Goal: Task Accomplishment & Management: Use online tool/utility

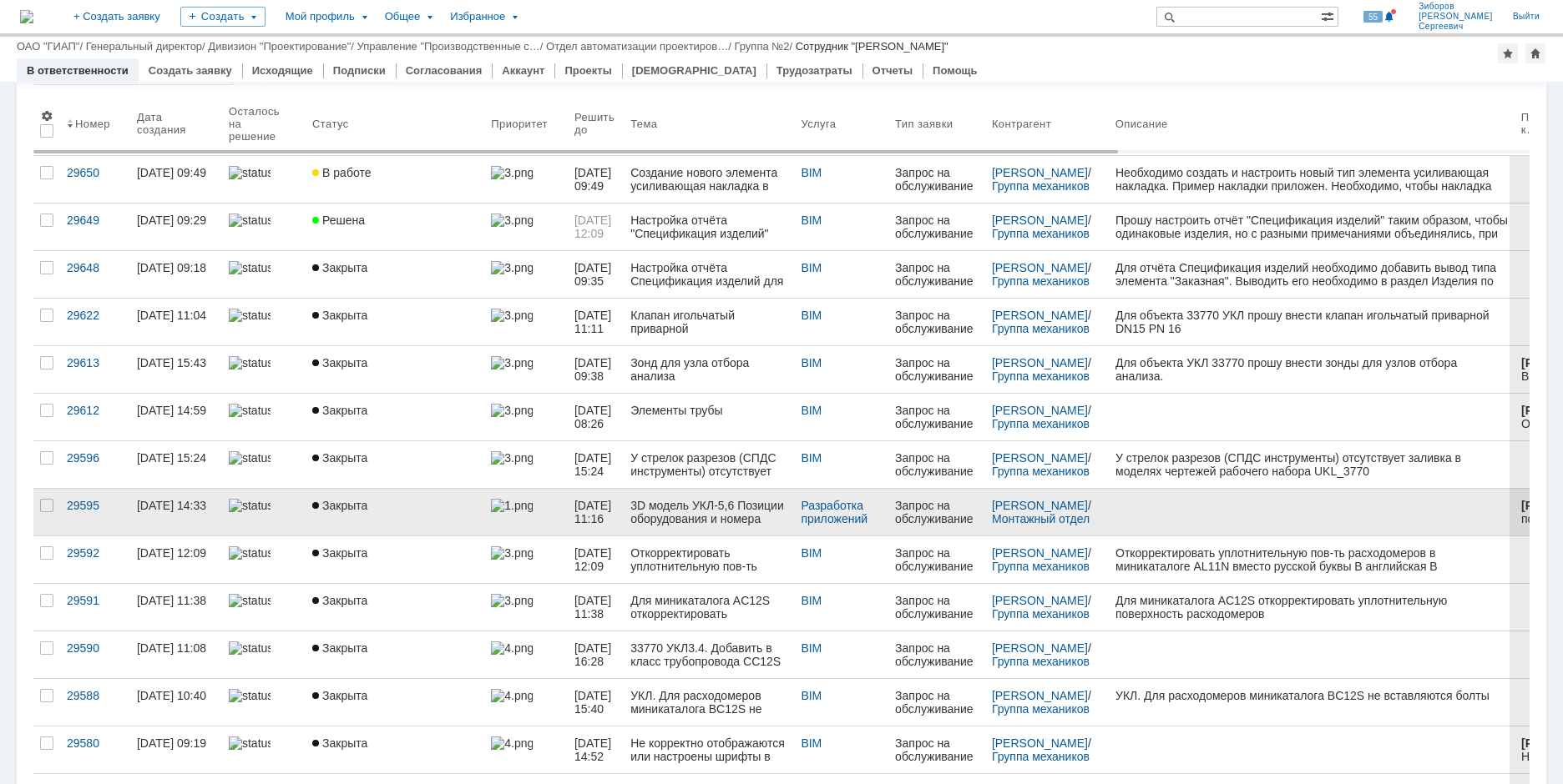
click at [391, 502] on div "Закрыта" at bounding box center [394, 505] width 166 height 14
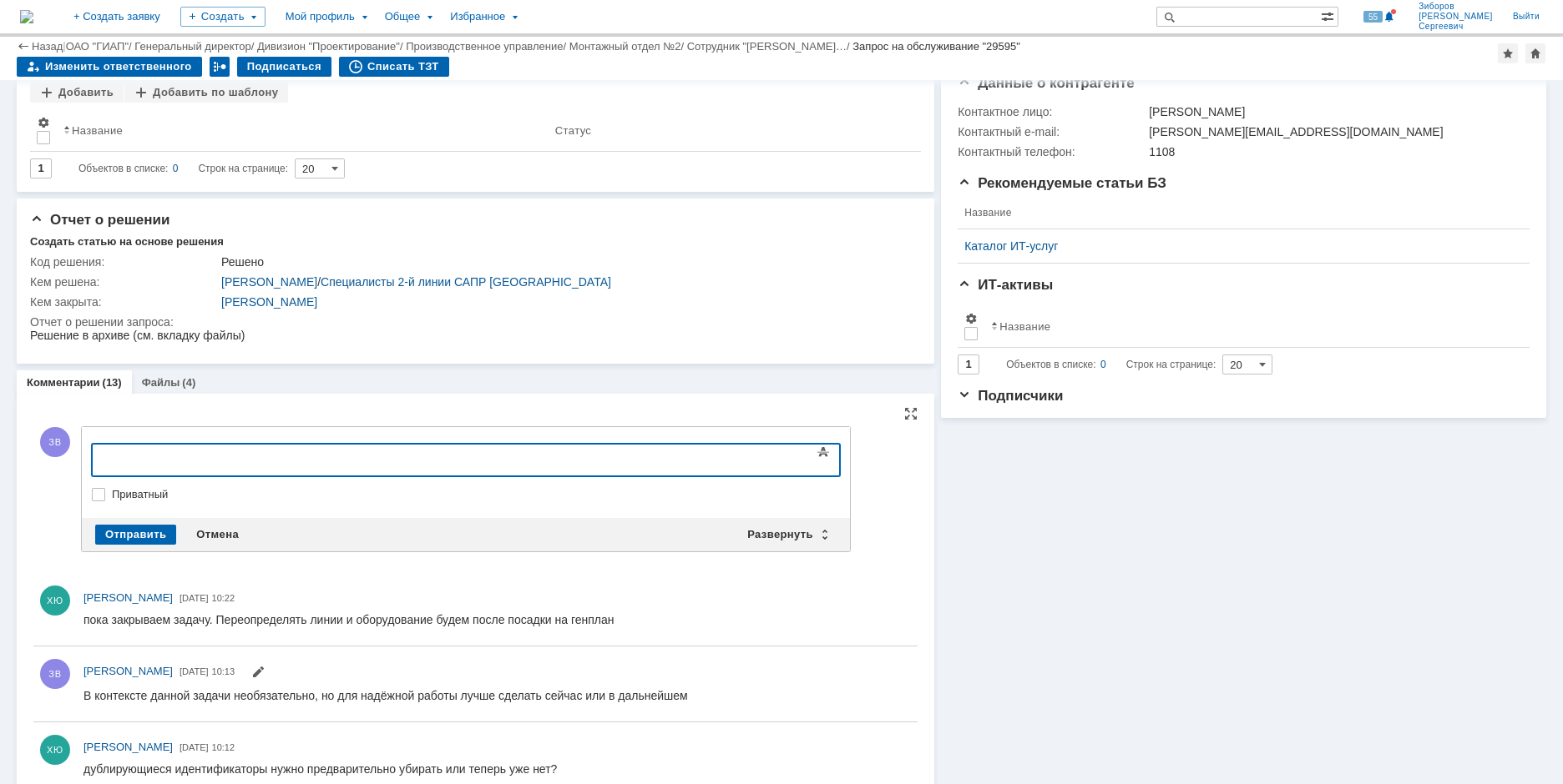
click at [207, 467] on body at bounding box center [228, 458] width 251 height 28
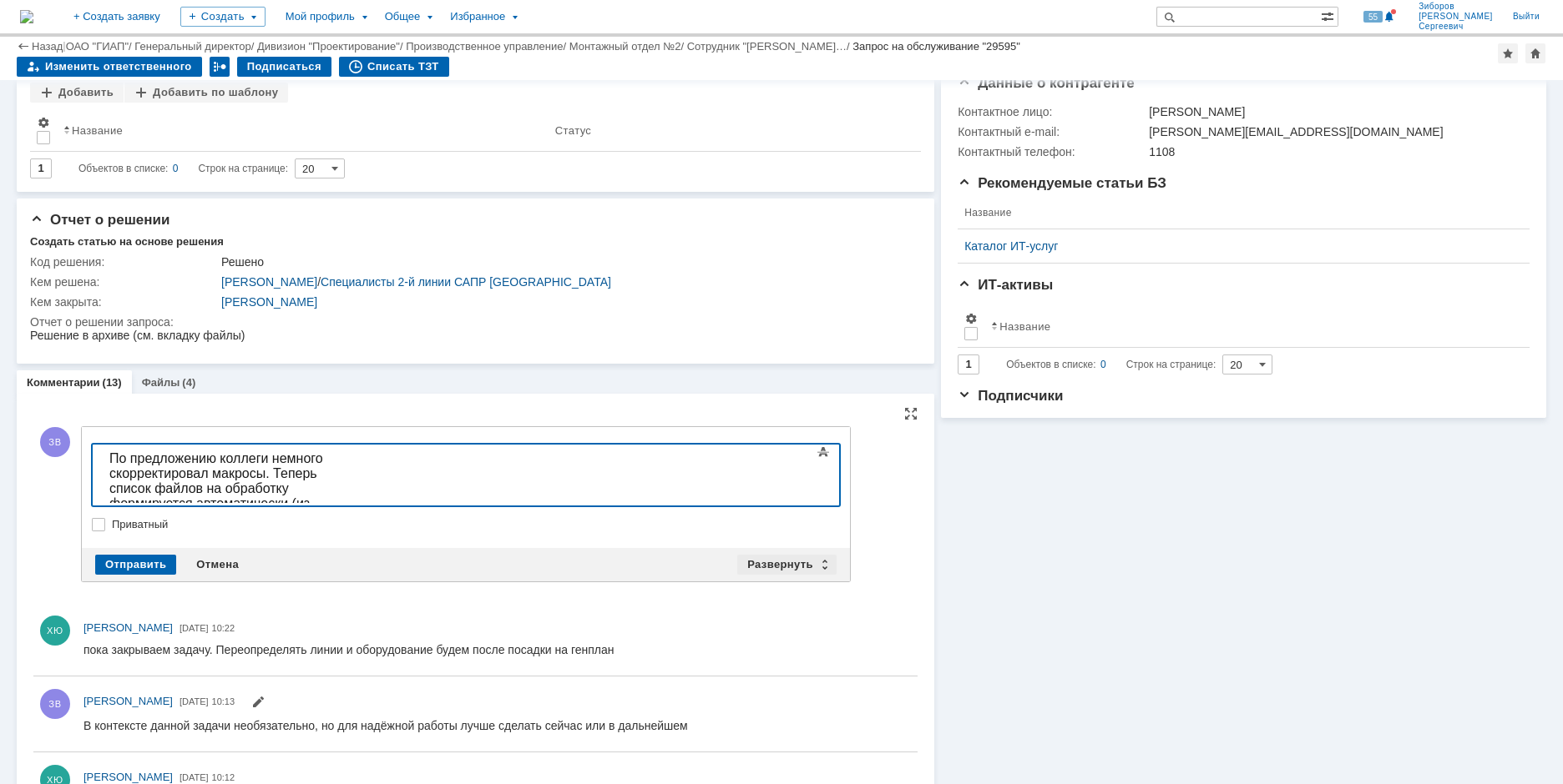
click at [790, 565] on div "Развернуть" at bounding box center [786, 564] width 100 height 20
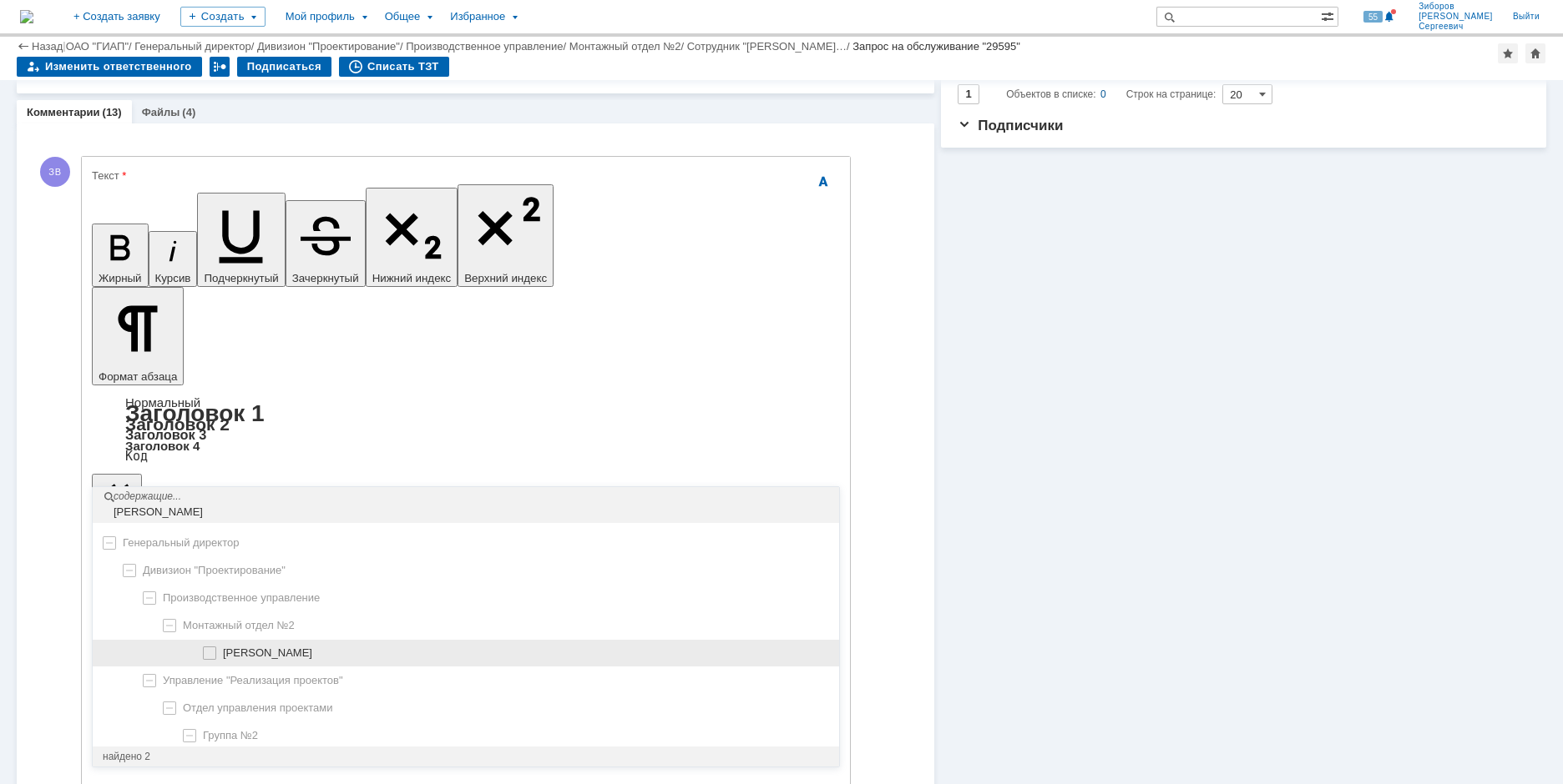
click at [223, 649] on span at bounding box center [223, 650] width 0 height 9
click at [214, 649] on input "[PERSON_NAME] [PERSON_NAME]" at bounding box center [210, 653] width 11 height 11
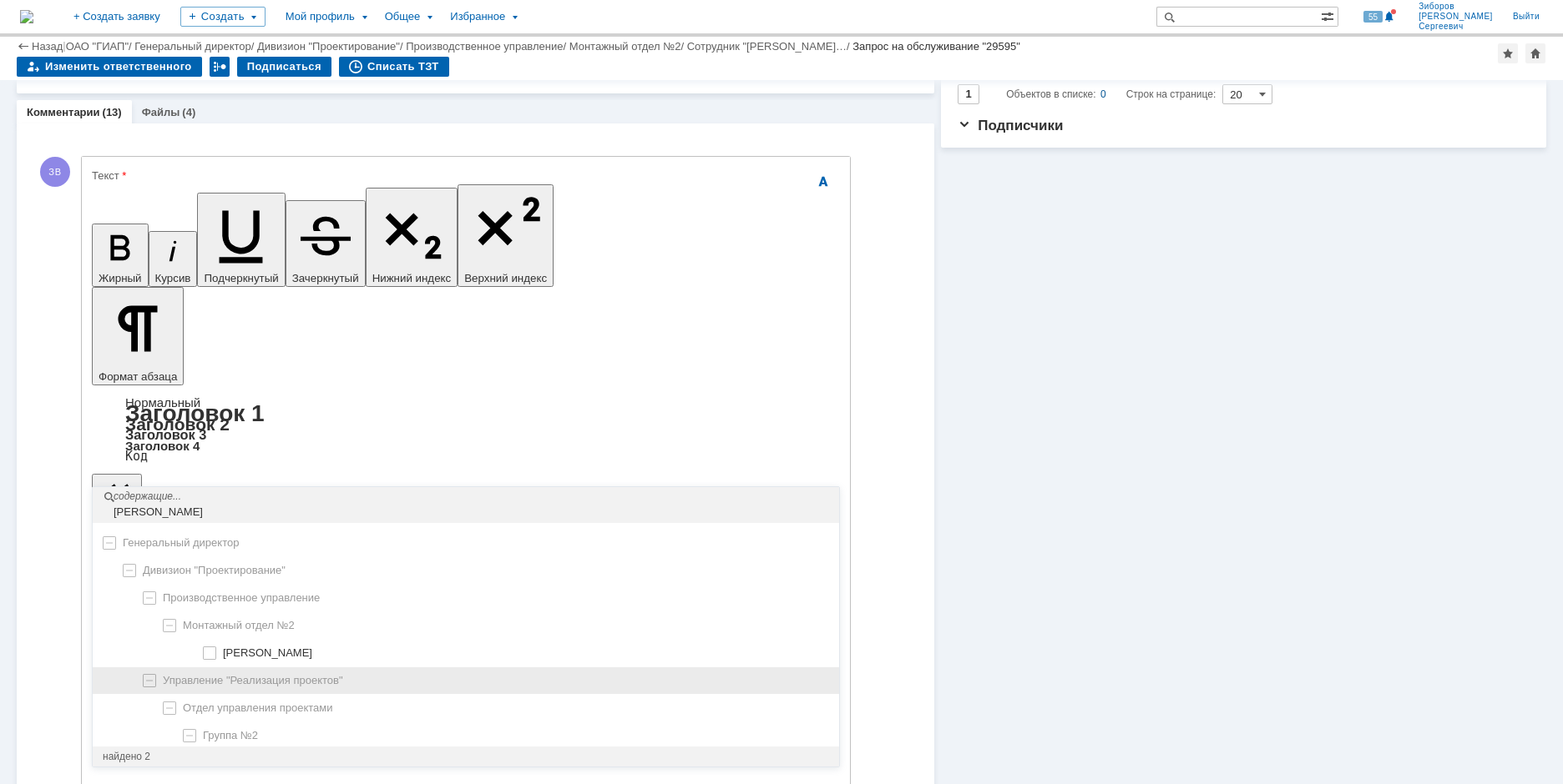
type input "[PERSON_NAME] [PERSON_NAME]"
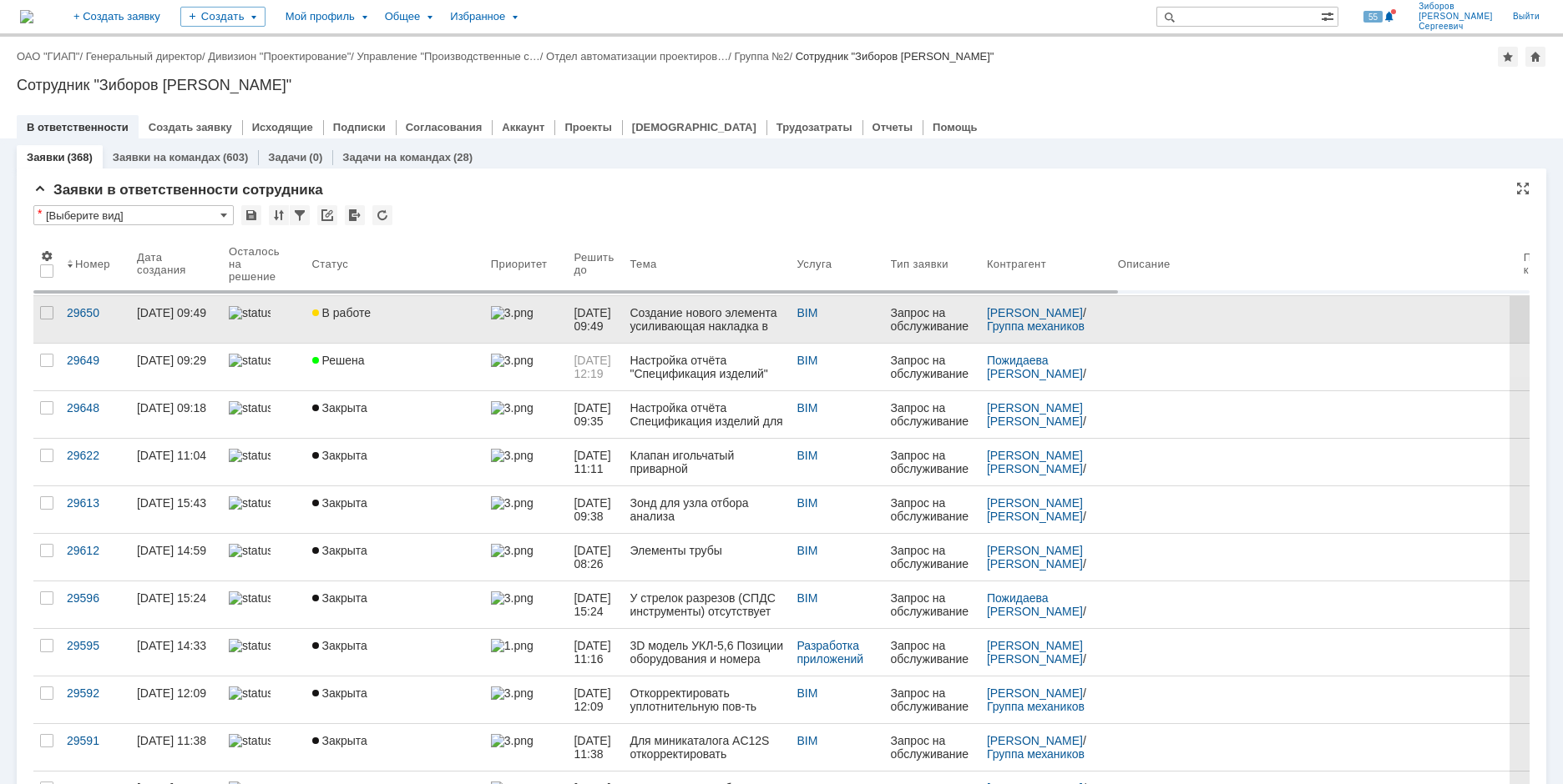
click at [606, 323] on span "[DATE] 09:49" at bounding box center [593, 319] width 40 height 27
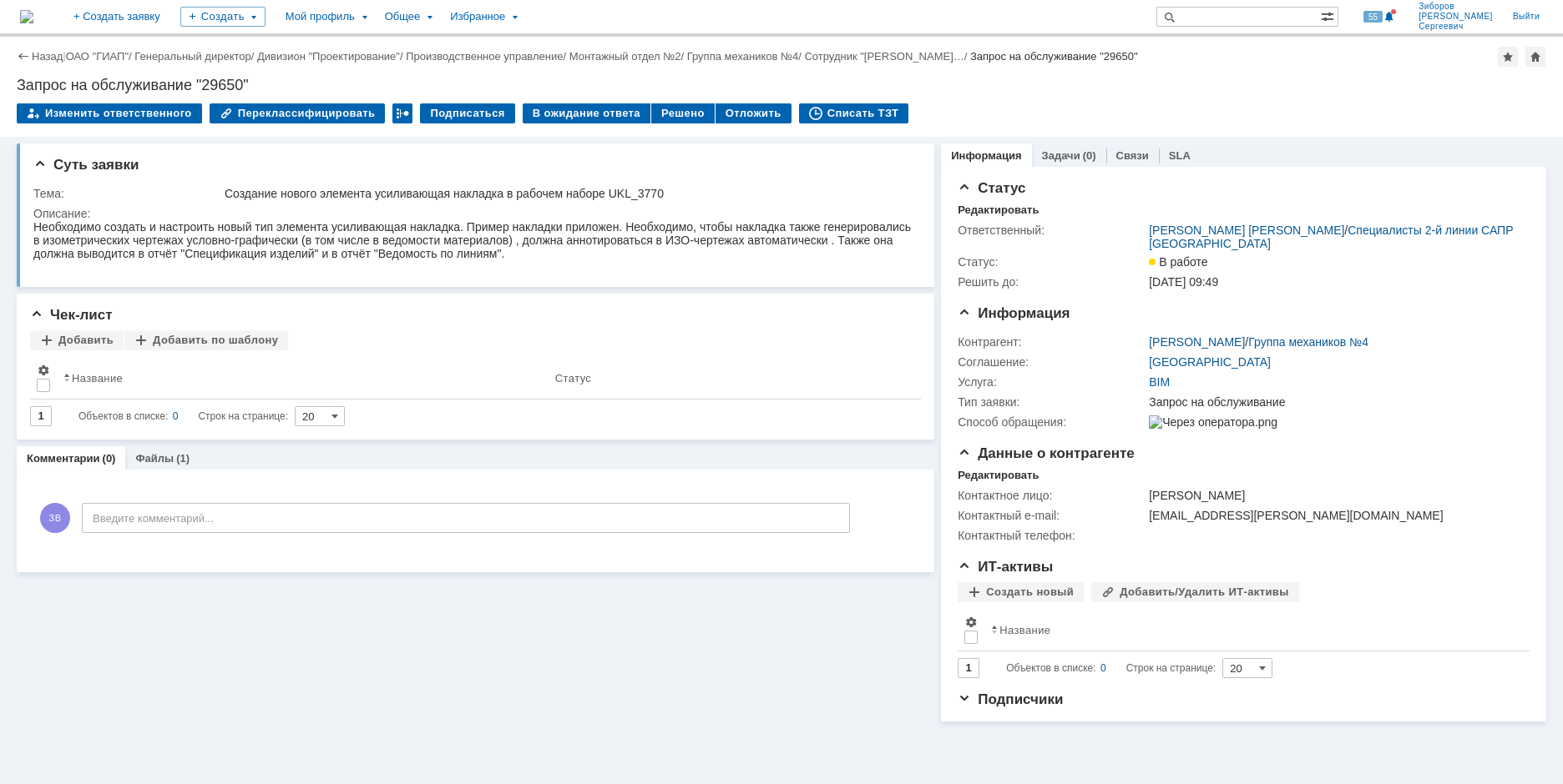
click at [33, 10] on img at bounding box center [27, 16] width 14 height 14
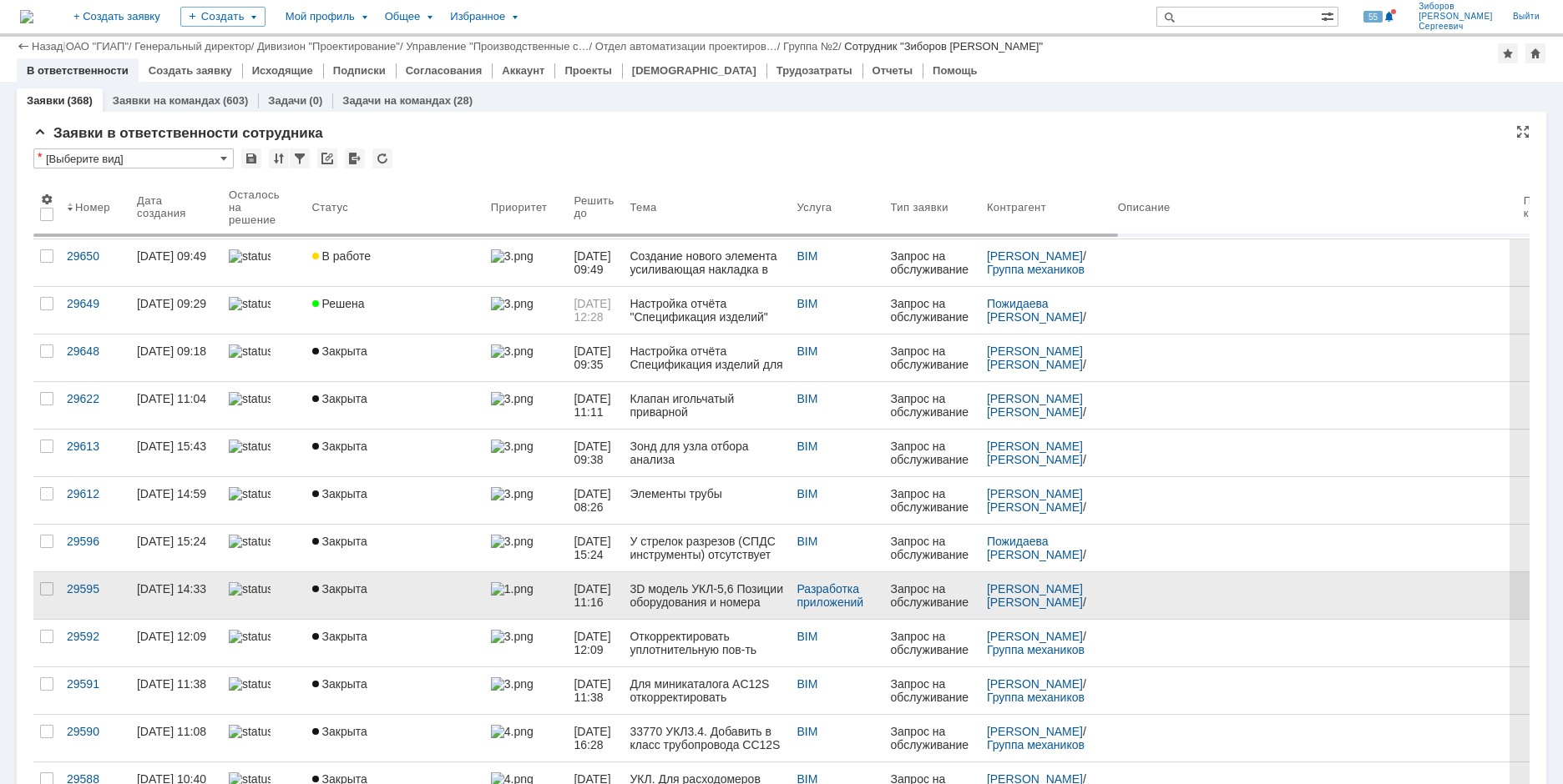
click at [352, 572] on link "Закрыта" at bounding box center [394, 595] width 178 height 46
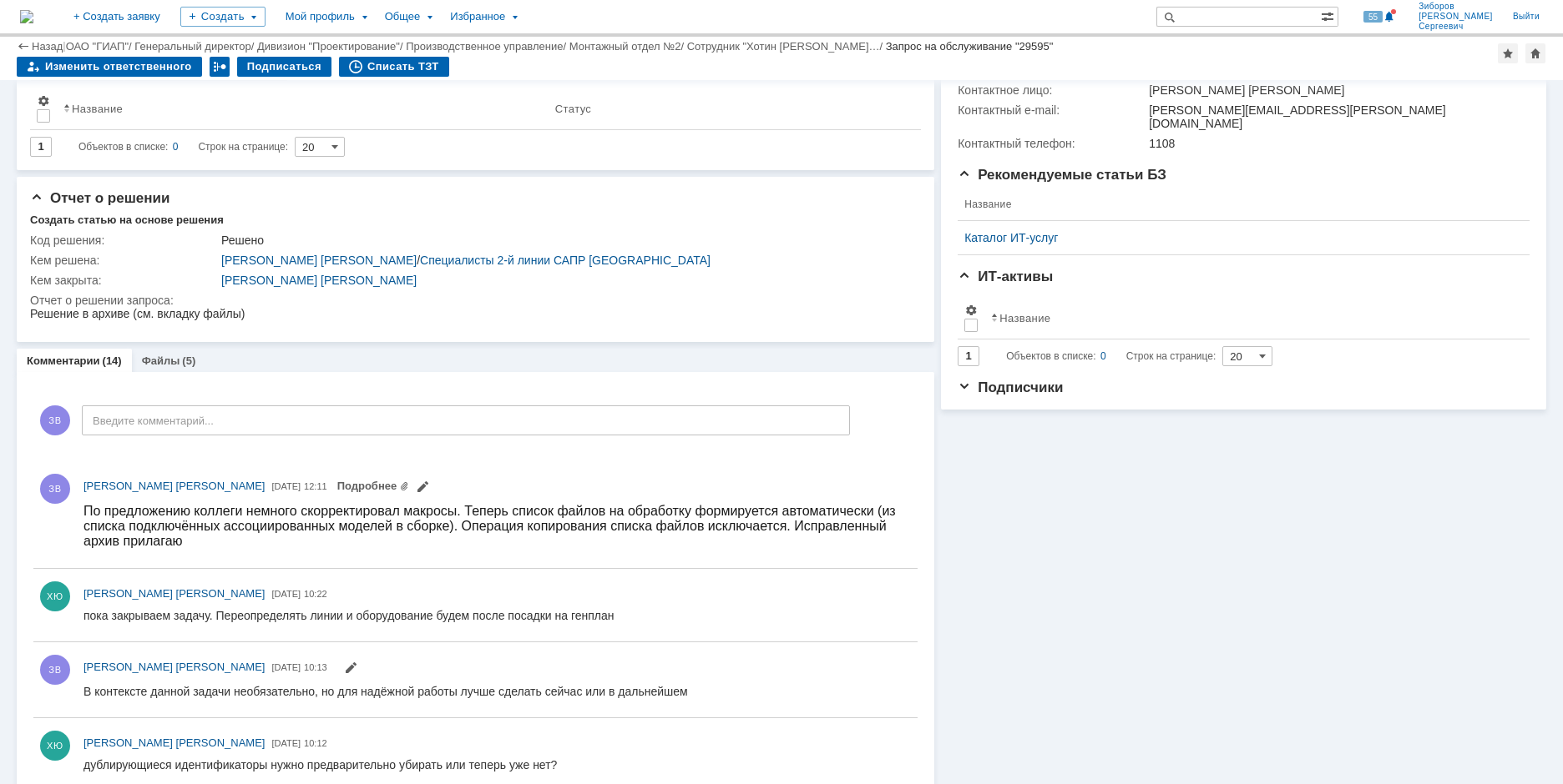
scroll to position [417, 0]
